Goal: Task Accomplishment & Management: Manage account settings

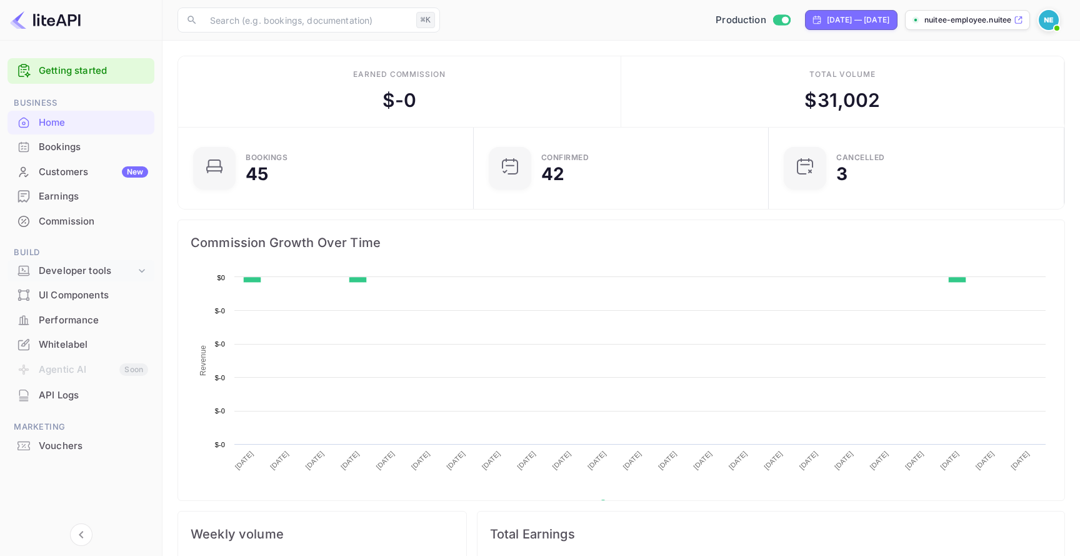
scroll to position [203, 288]
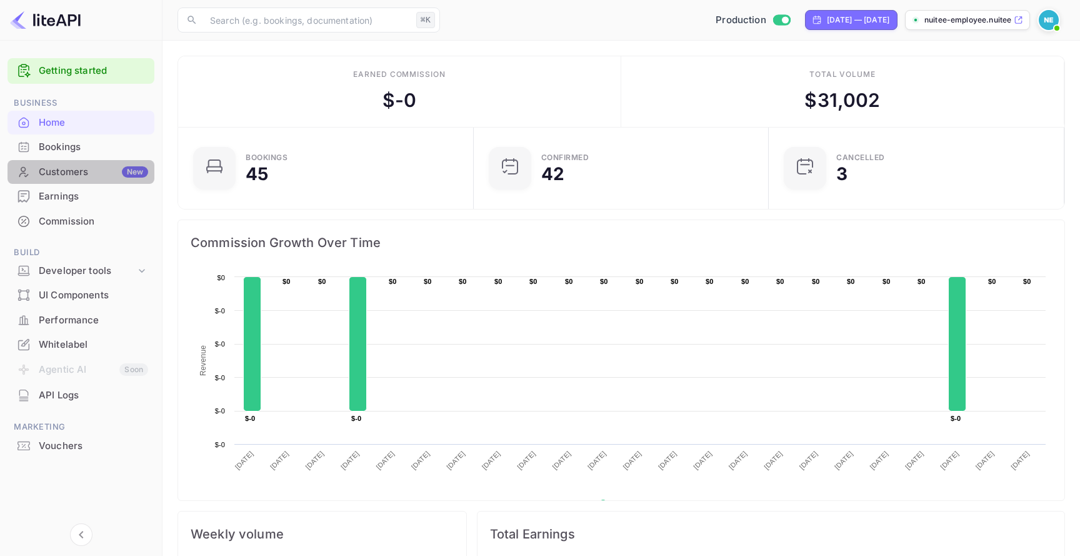
click at [104, 172] on div "Customers New" at bounding box center [93, 172] width 109 height 14
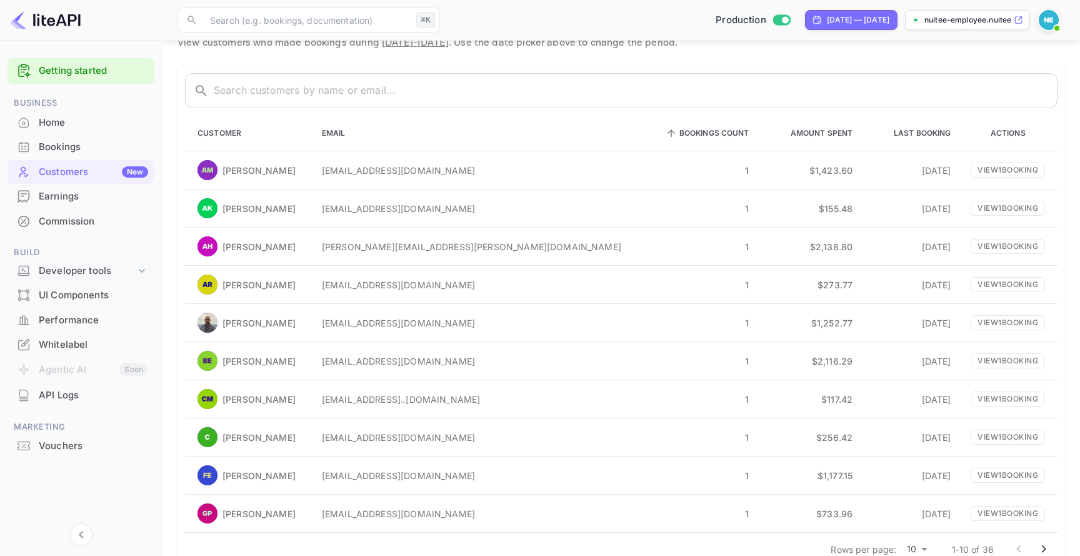
scroll to position [79, 0]
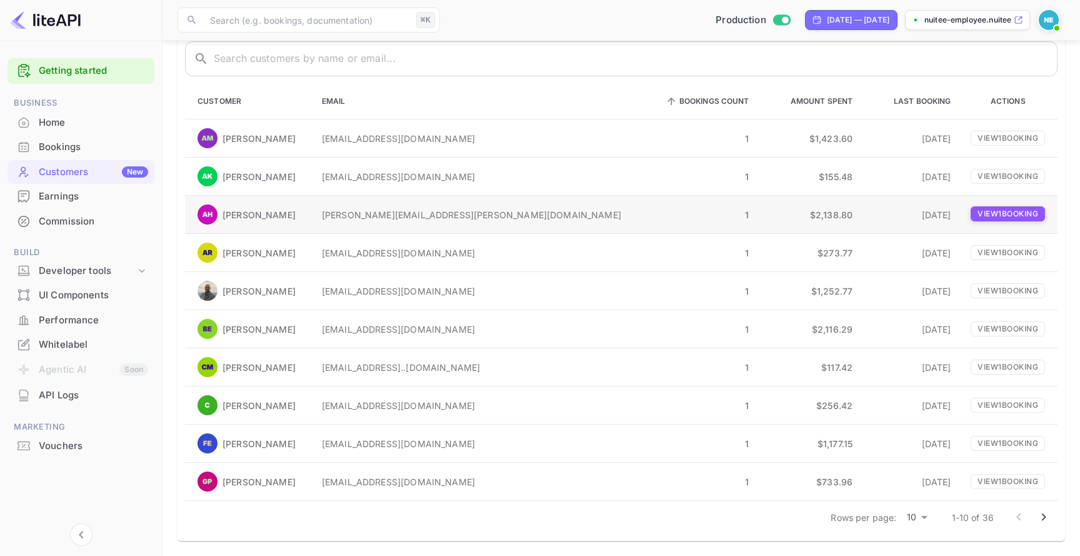
click at [990, 216] on p "View 1 booking" at bounding box center [1008, 213] width 74 height 15
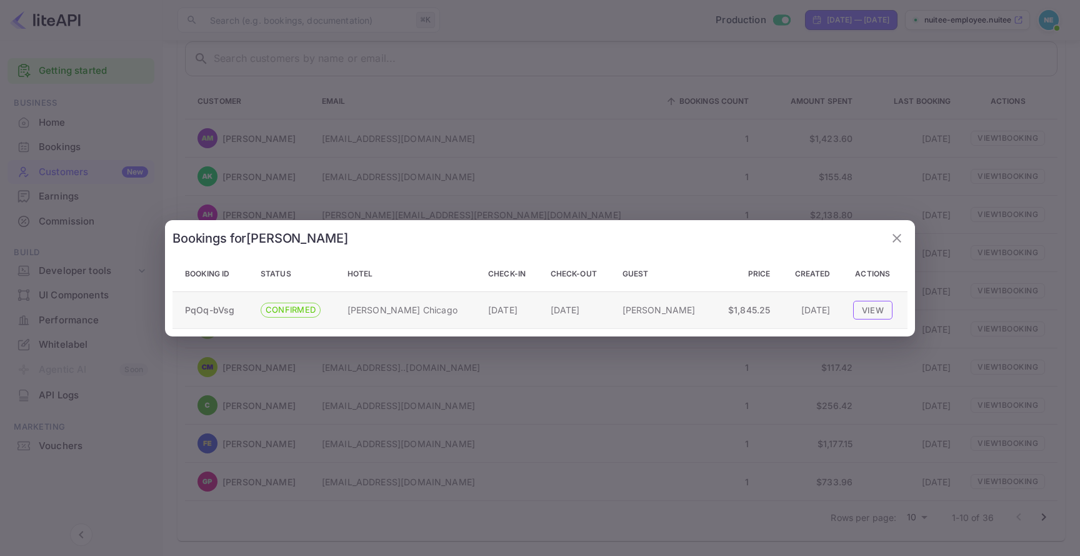
click at [882, 311] on button "View" at bounding box center [872, 309] width 39 height 19
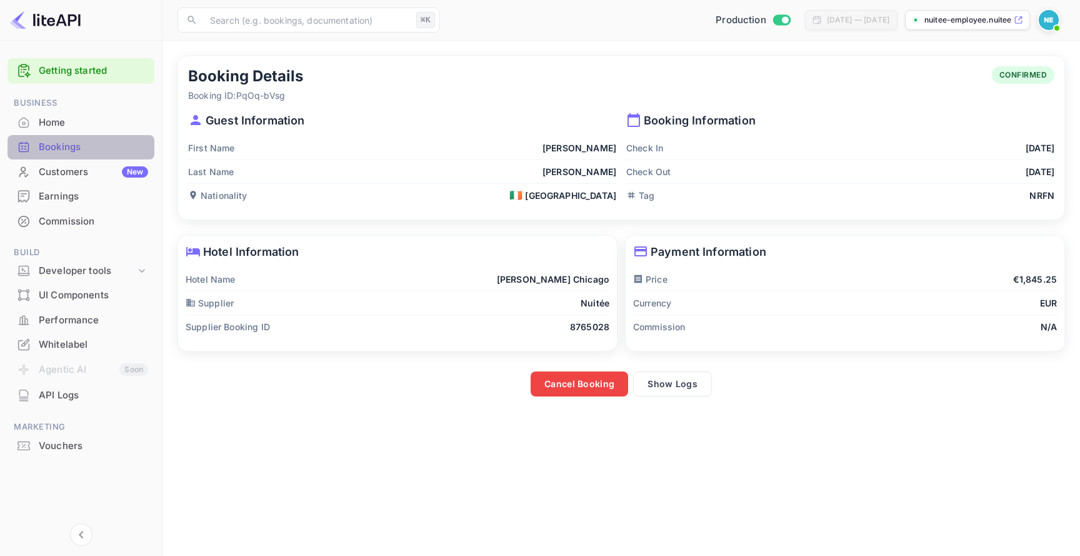
click at [93, 153] on div "Bookings" at bounding box center [93, 147] width 109 height 14
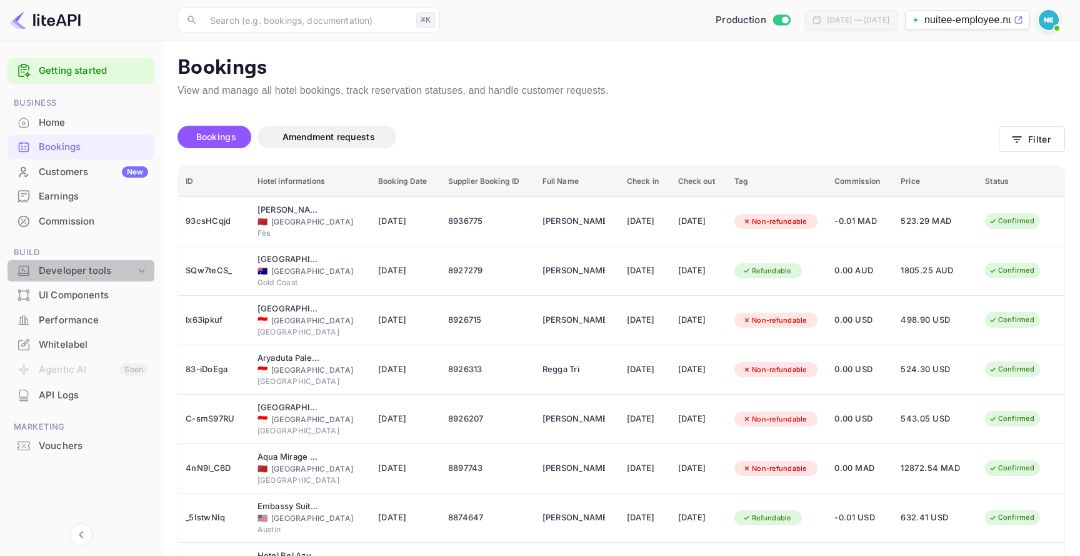
click at [129, 263] on div "Developer tools" at bounding box center [81, 271] width 147 height 22
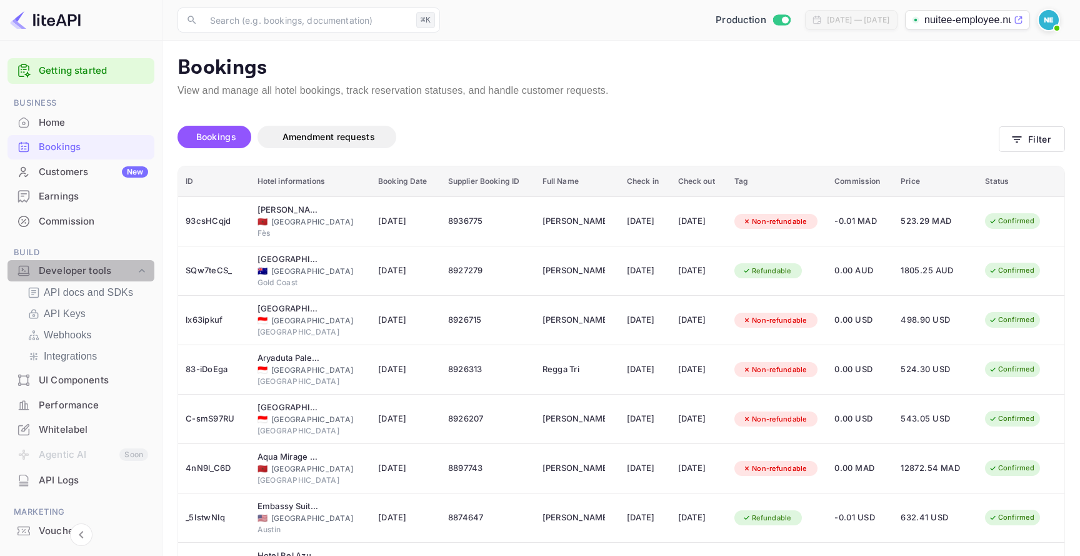
click at [129, 263] on div "Developer tools" at bounding box center [81, 271] width 147 height 22
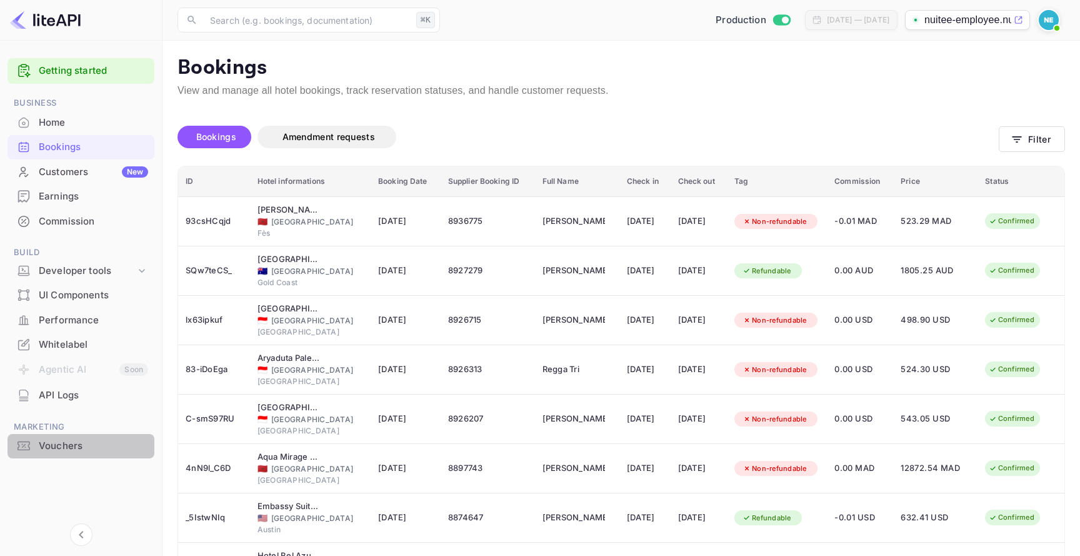
click at [101, 434] on div "Vouchers" at bounding box center [81, 446] width 147 height 24
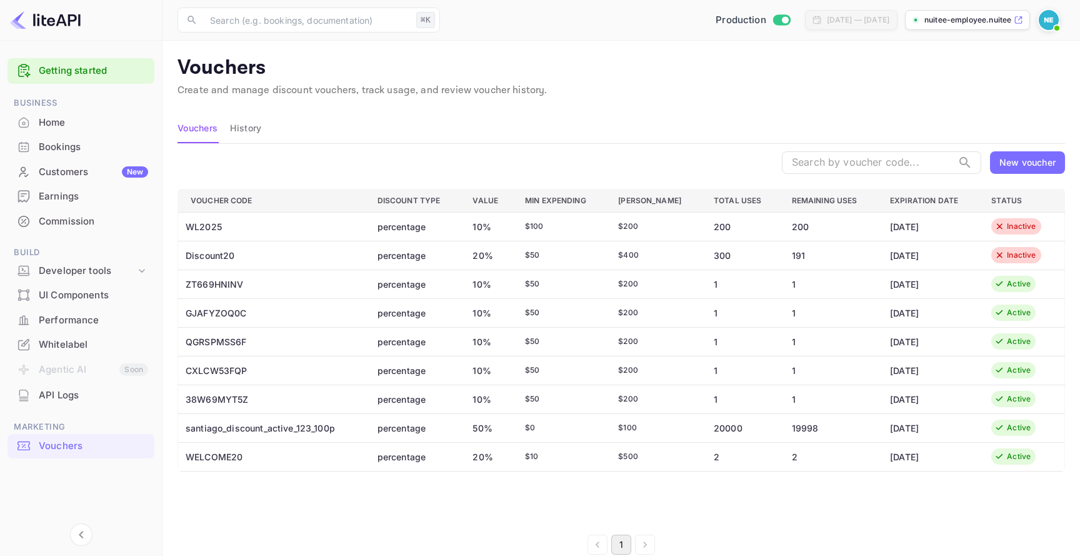
click at [436, 239] on td "percentage" at bounding box center [416, 226] width 96 height 29
click at [259, 128] on button "History" at bounding box center [245, 128] width 31 height 30
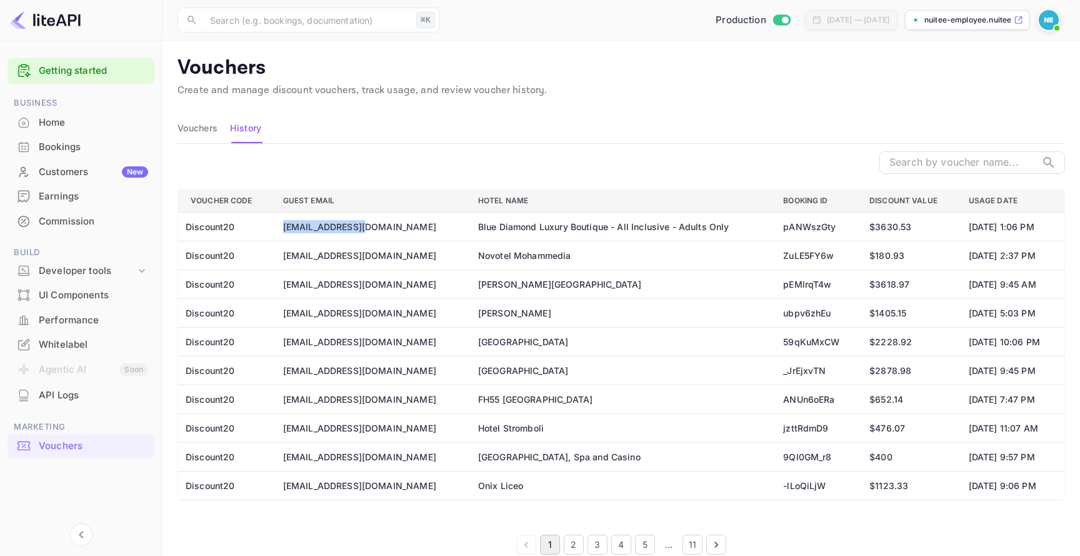
drag, startPoint x: 274, startPoint y: 227, endPoint x: 353, endPoint y: 221, distance: 79.0
click at [353, 221] on td "[EMAIL_ADDRESS][DOMAIN_NAME]" at bounding box center [370, 226] width 195 height 29
copy td "elamrani.btissam"
drag, startPoint x: 278, startPoint y: 252, endPoint x: 328, endPoint y: 252, distance: 50.0
click at [328, 252] on td "[EMAIL_ADDRESS][DOMAIN_NAME]" at bounding box center [370, 255] width 195 height 29
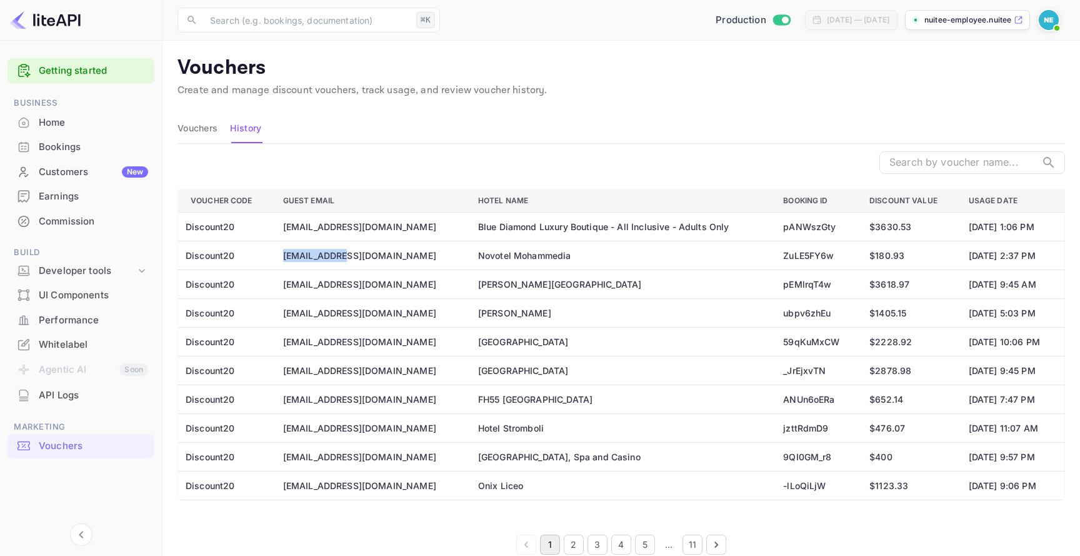
copy td "saad.eljabri"
drag, startPoint x: 850, startPoint y: 314, endPoint x: 888, endPoint y: 314, distance: 38.1
click at [888, 314] on td "$ 1405.15" at bounding box center [909, 312] width 99 height 29
click at [881, 313] on td "$ 1405.15" at bounding box center [909, 312] width 99 height 29
drag, startPoint x: 848, startPoint y: 314, endPoint x: 881, endPoint y: 315, distance: 33.1
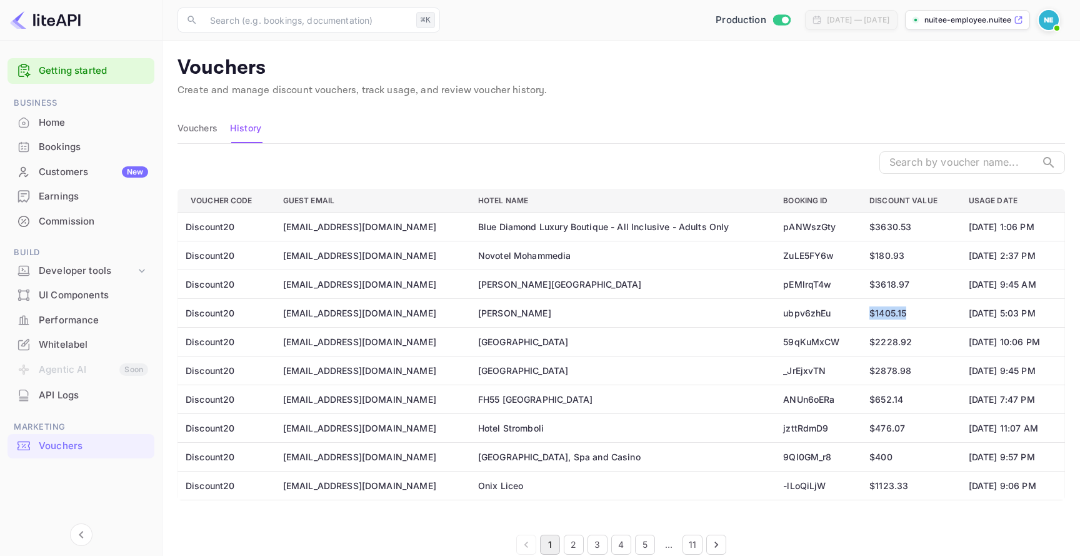
click at [881, 315] on td "$ 1405.15" at bounding box center [909, 312] width 99 height 29
click at [800, 318] on td "ubpv6zhEu" at bounding box center [816, 312] width 86 height 29
copy td "ubpv6zhEu"
